Goal: Find specific page/section: Find specific page/section

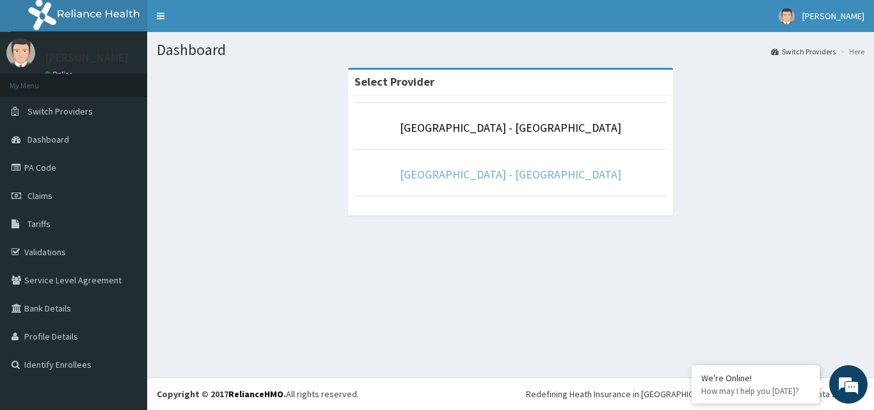
click at [492, 180] on link "[GEOGRAPHIC_DATA] - [GEOGRAPHIC_DATA]" at bounding box center [510, 174] width 221 height 15
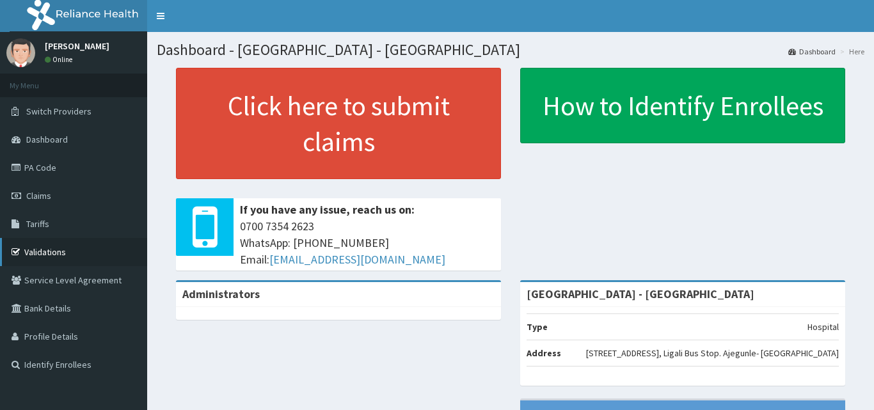
click at [58, 238] on link "Validations" at bounding box center [73, 252] width 147 height 28
